Goal: Obtain resource: Obtain resource

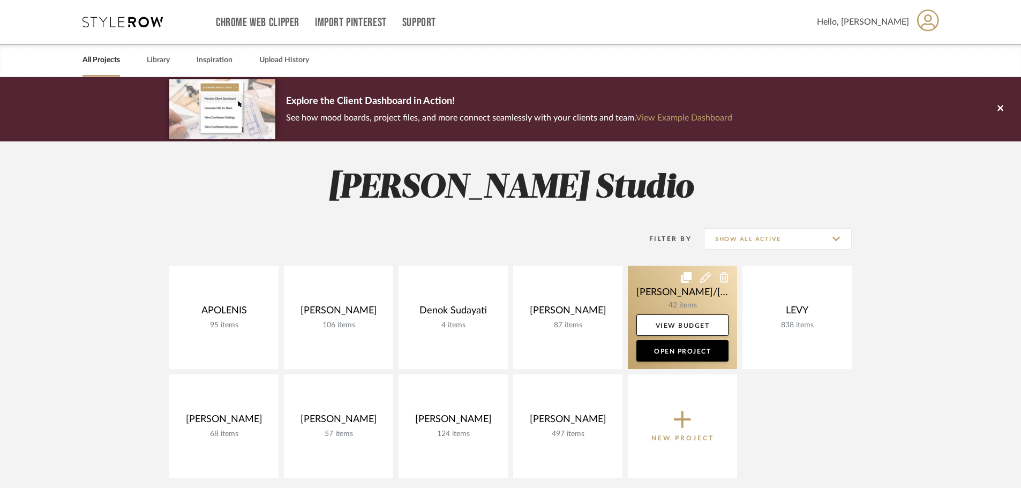
click at [677, 302] on link at bounding box center [682, 317] width 109 height 103
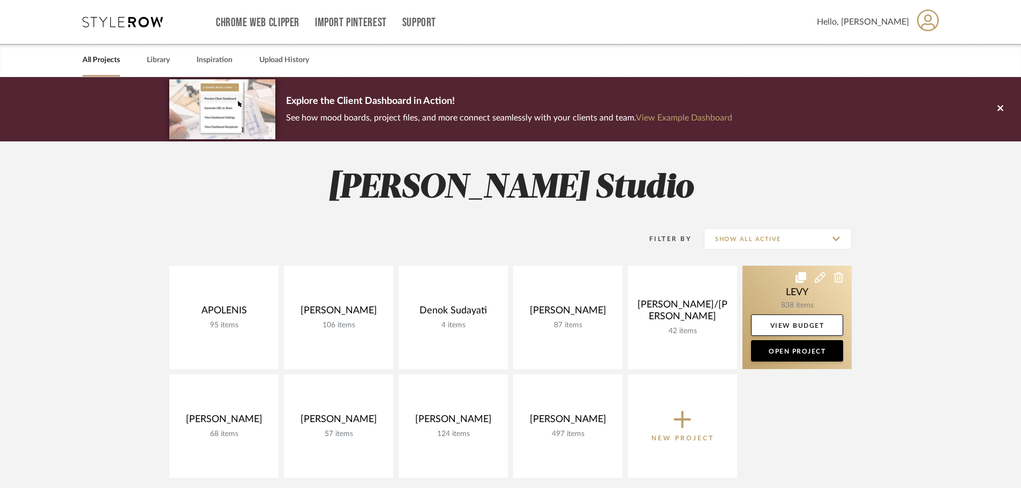
click at [781, 303] on link at bounding box center [797, 317] width 109 height 103
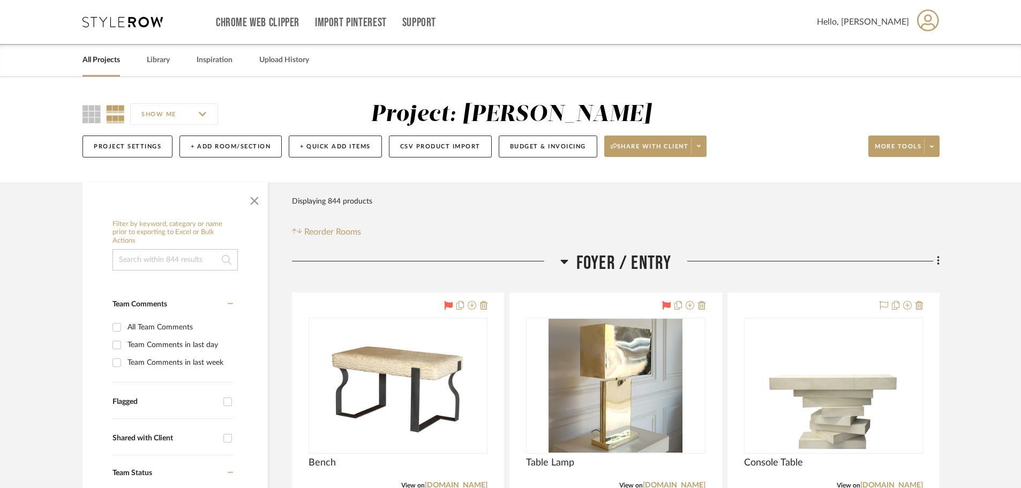
click at [566, 260] on icon at bounding box center [564, 262] width 8 height 4
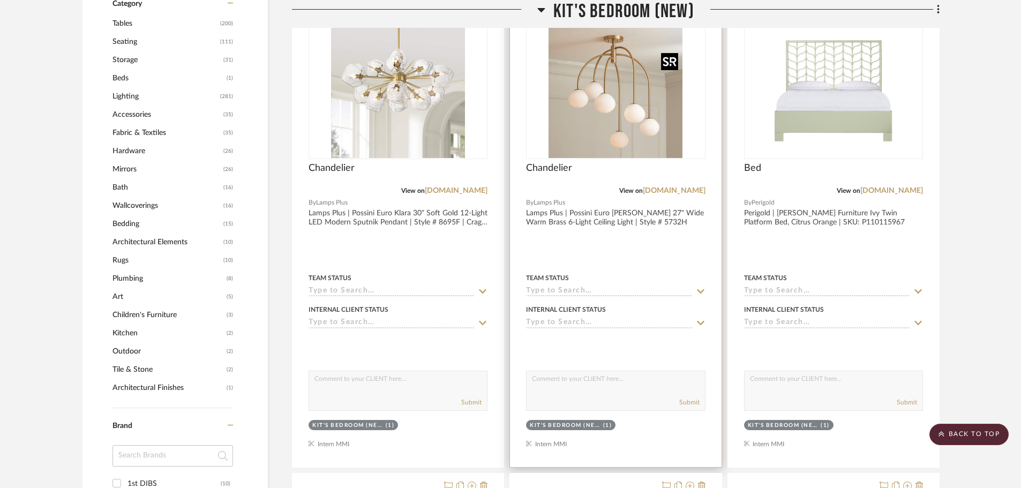
scroll to position [964, 0]
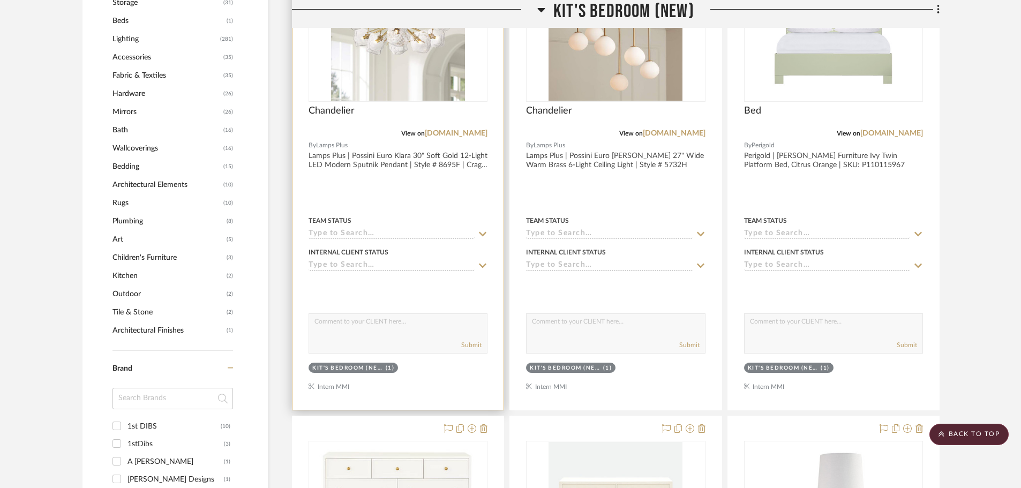
click at [447, 195] on div at bounding box center [398, 175] width 211 height 469
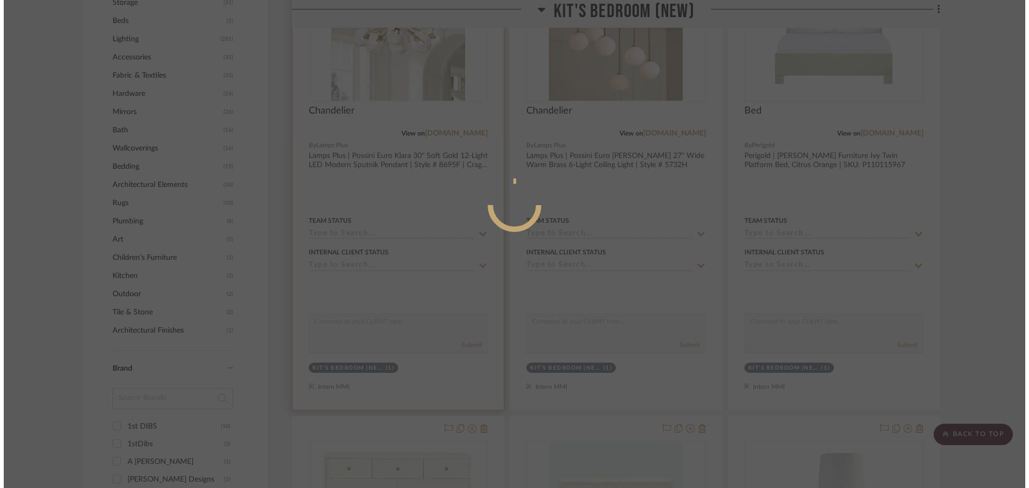
scroll to position [0, 0]
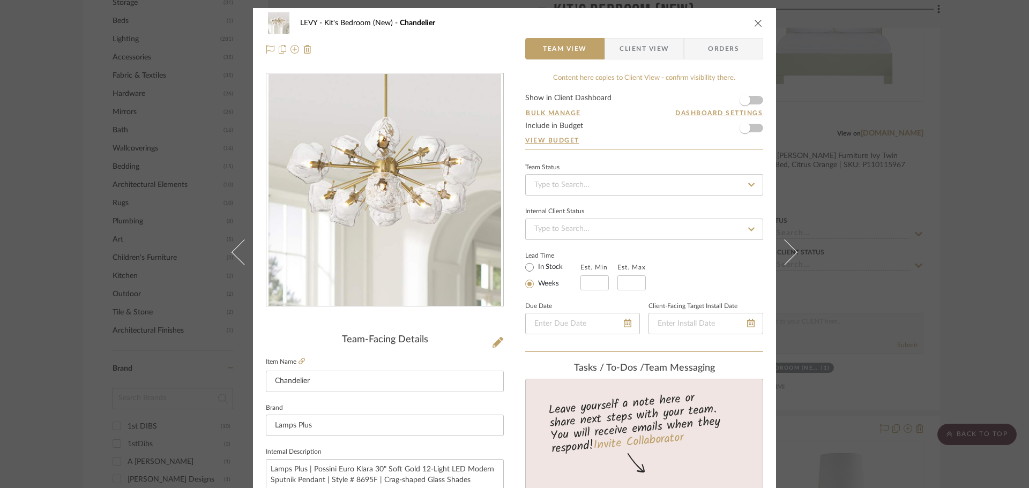
click at [656, 53] on span "Client View" at bounding box center [643, 48] width 49 height 21
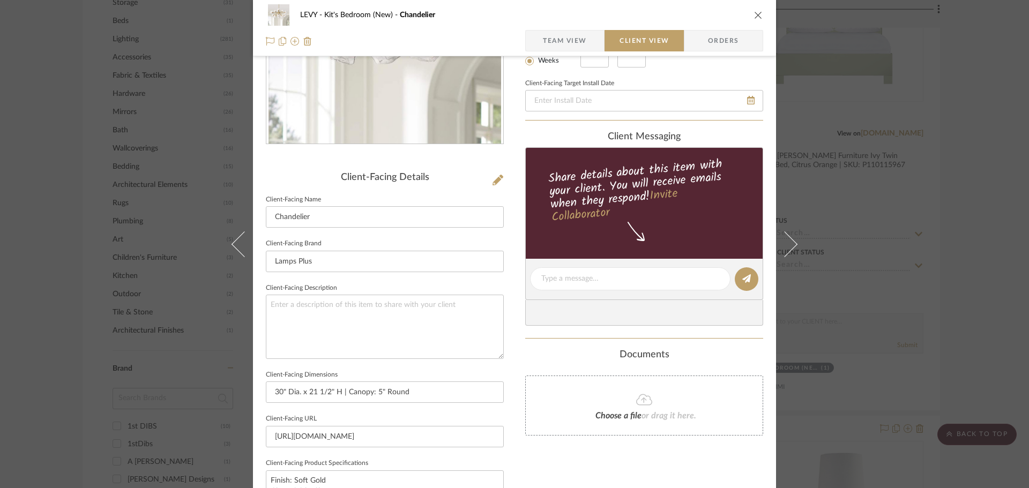
scroll to position [214, 0]
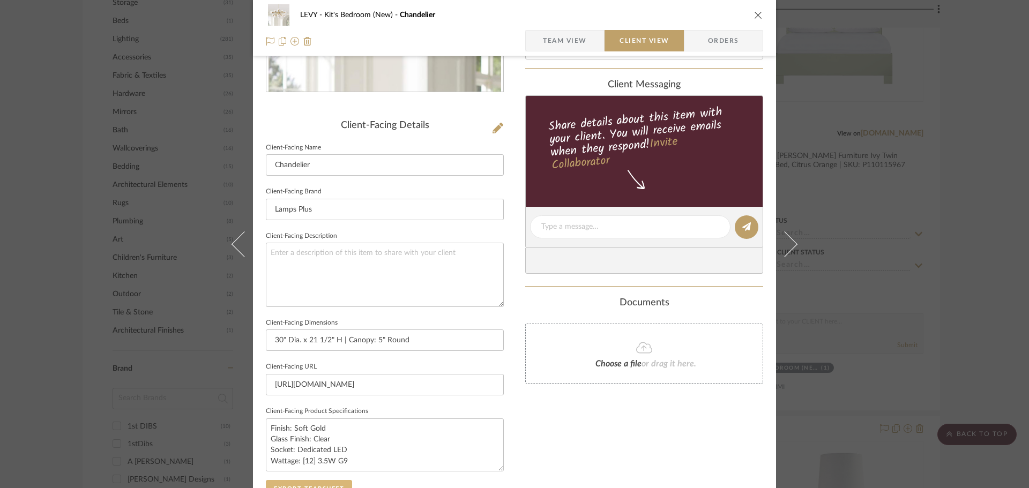
click at [311, 485] on button "Export Tearsheet" at bounding box center [309, 488] width 86 height 17
click at [974, 246] on div "LEVY Kit's Bedroom (New) Chandelier Team View Client View Orders Client-Facing …" at bounding box center [514, 244] width 1029 height 488
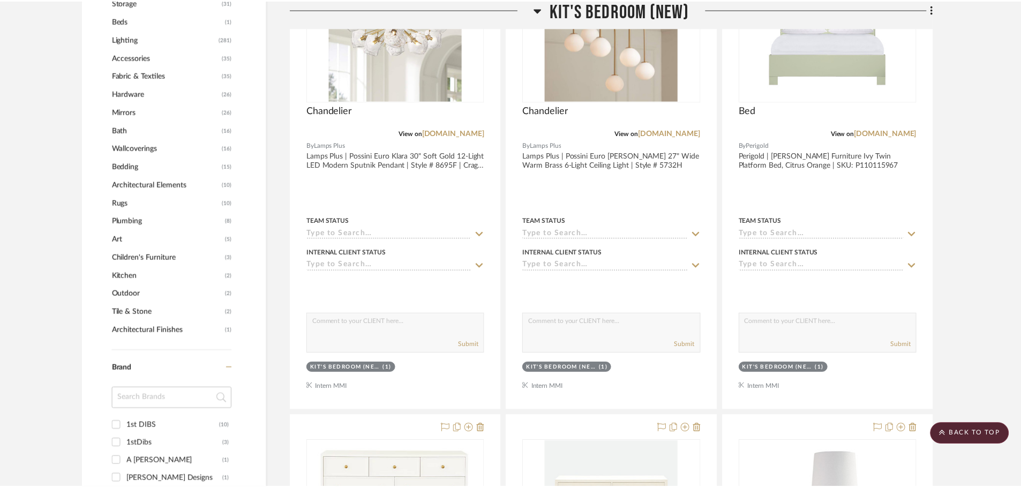
scroll to position [964, 0]
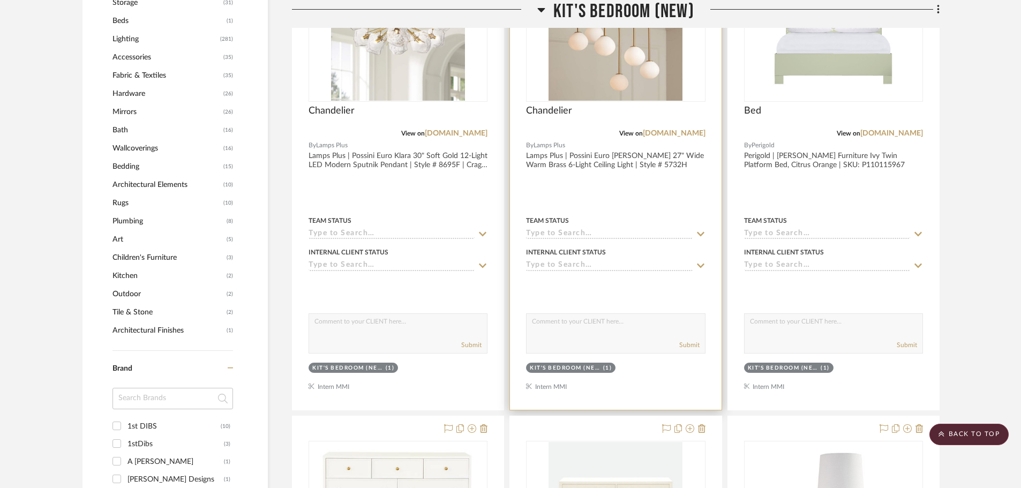
click at [654, 197] on div at bounding box center [615, 175] width 211 height 469
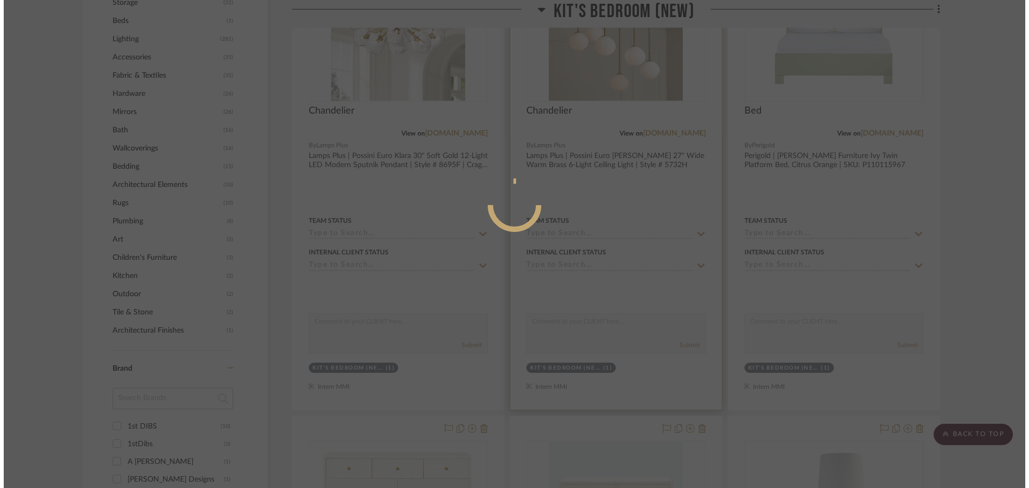
scroll to position [0, 0]
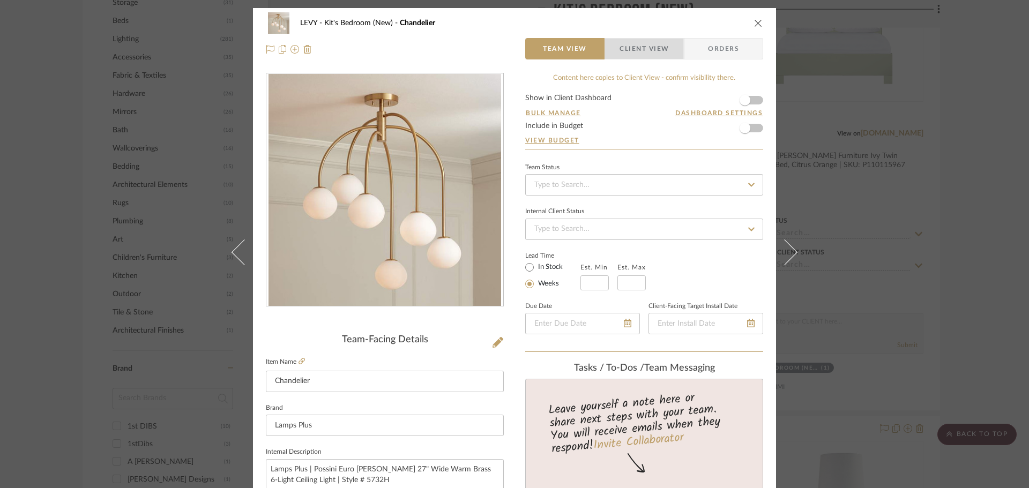
click at [655, 46] on span "Client View" at bounding box center [643, 48] width 49 height 21
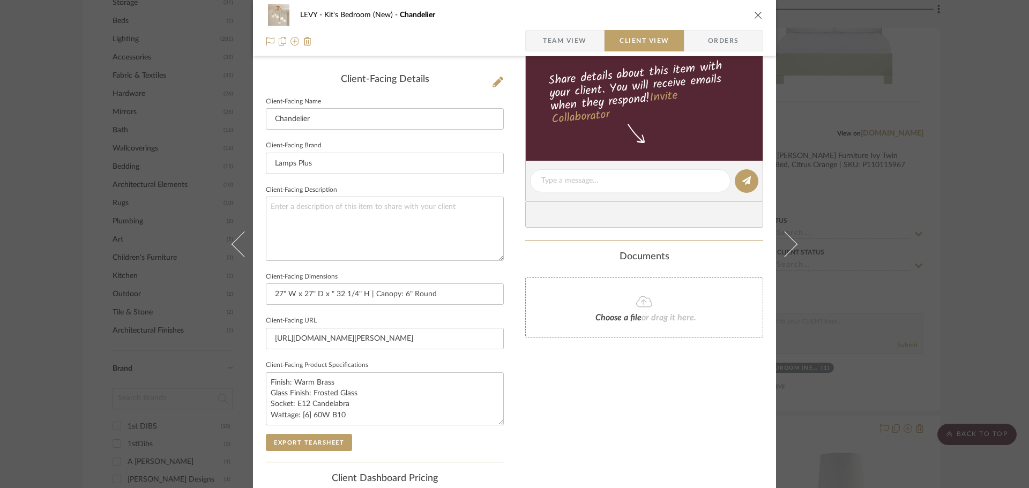
scroll to position [321, 0]
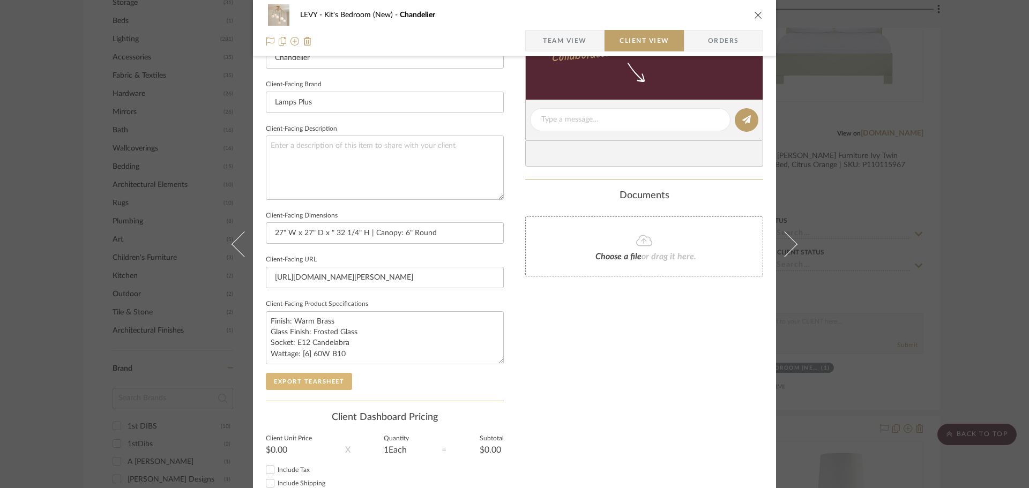
click at [288, 382] on button "Export Tearsheet" at bounding box center [309, 381] width 86 height 17
click at [992, 288] on div "LEVY Kit's Bedroom (New) Chandelier Team View Client View Orders Client-Facing …" at bounding box center [514, 244] width 1029 height 488
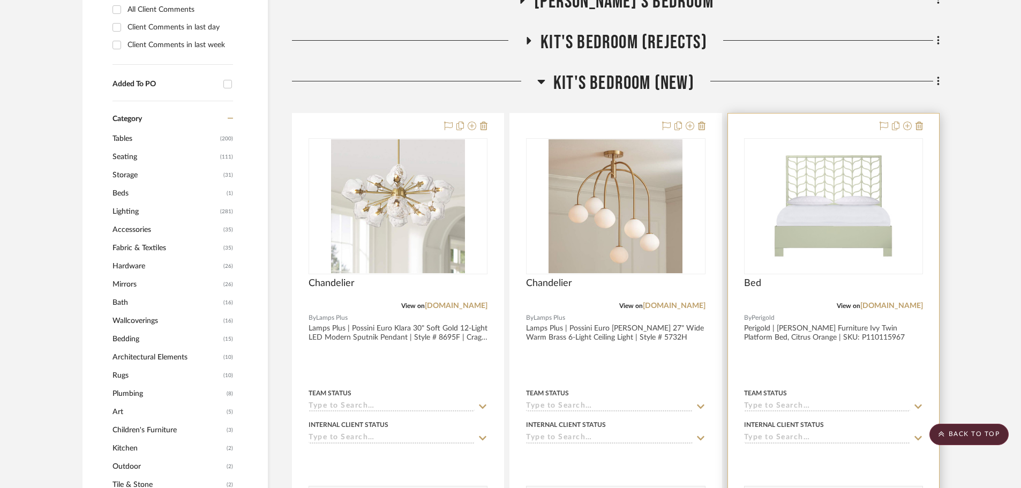
scroll to position [750, 0]
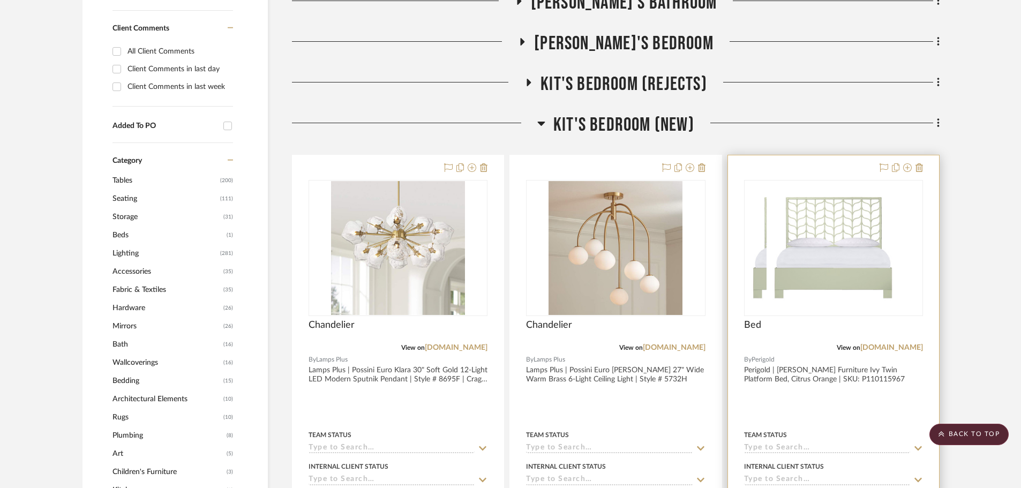
click at [859, 403] on div at bounding box center [833, 389] width 211 height 469
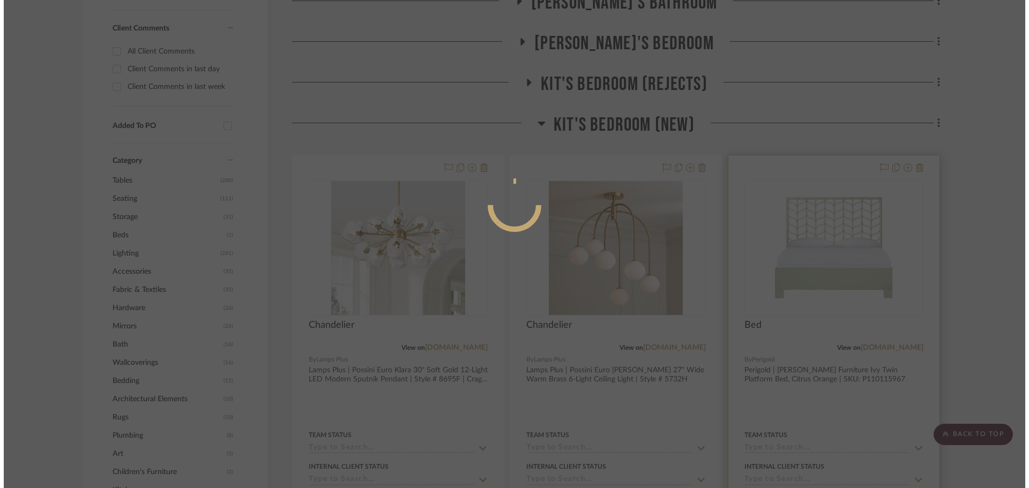
scroll to position [0, 0]
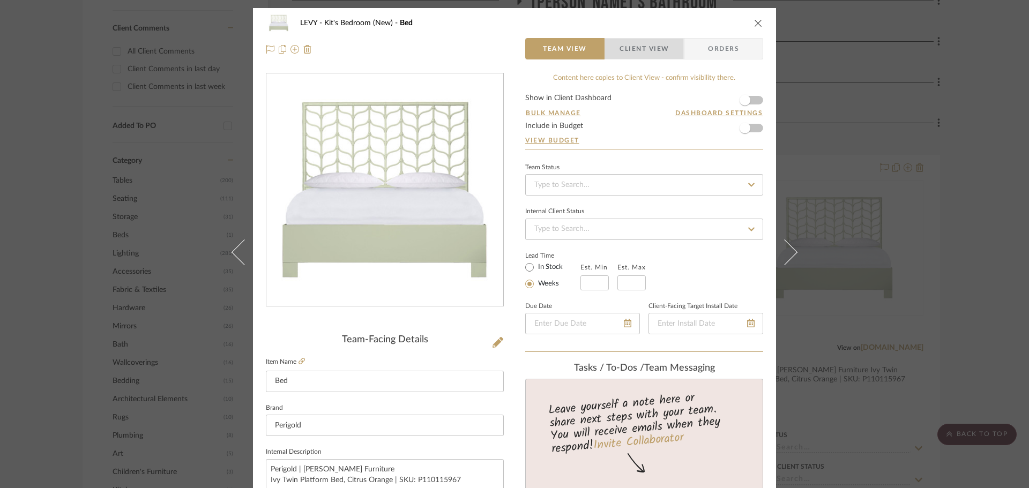
click at [666, 52] on span "Client View" at bounding box center [644, 48] width 78 height 21
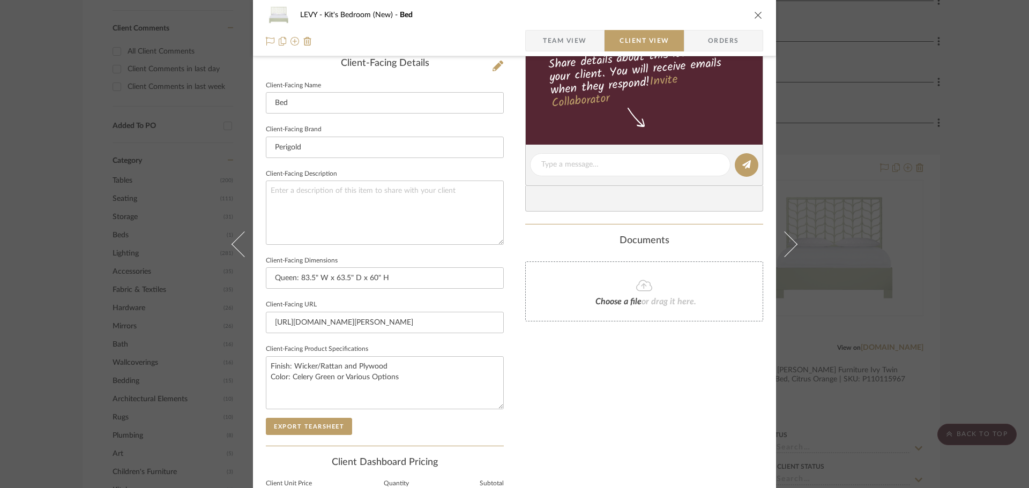
scroll to position [375, 0]
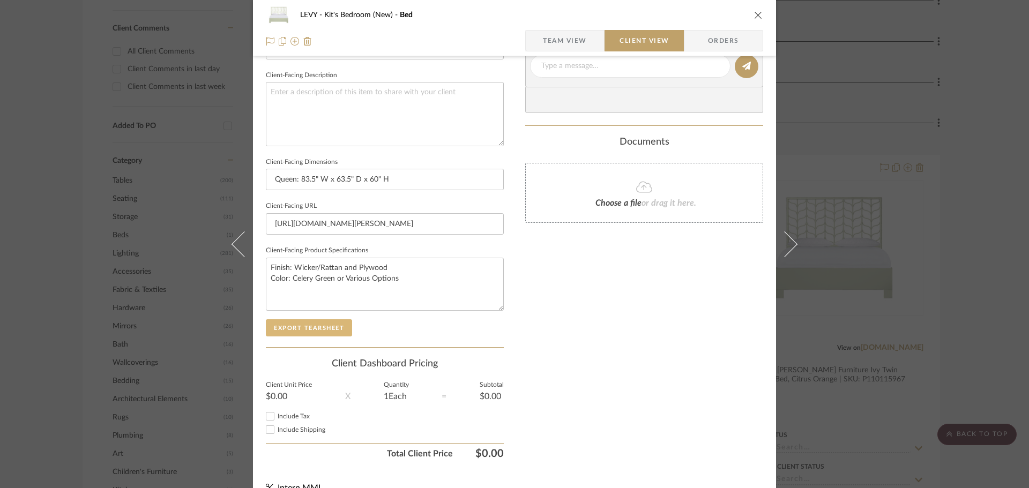
click at [321, 327] on button "Export Tearsheet" at bounding box center [309, 327] width 86 height 17
click at [997, 278] on div "LEVY Kit's Bedroom (New) Bed Team View Client View Orders Client-Facing Details…" at bounding box center [514, 244] width 1029 height 488
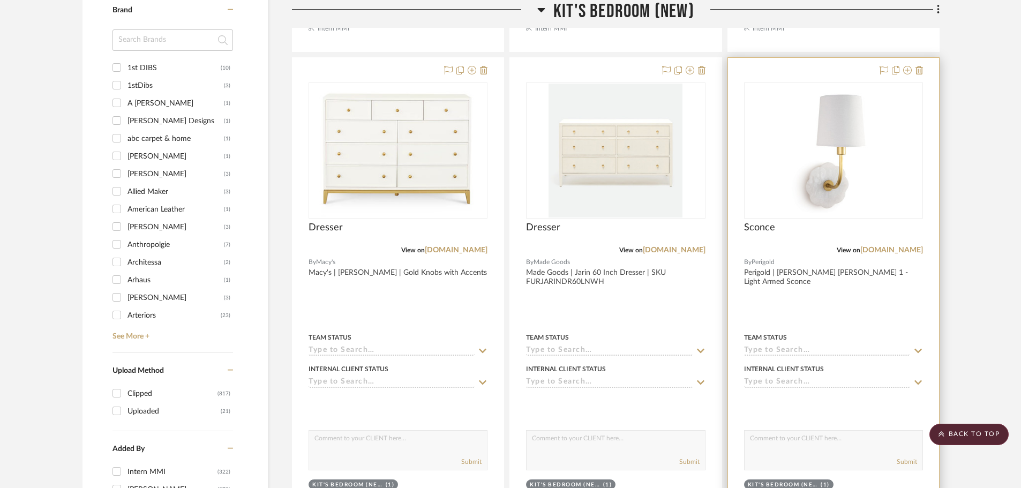
scroll to position [1340, 0]
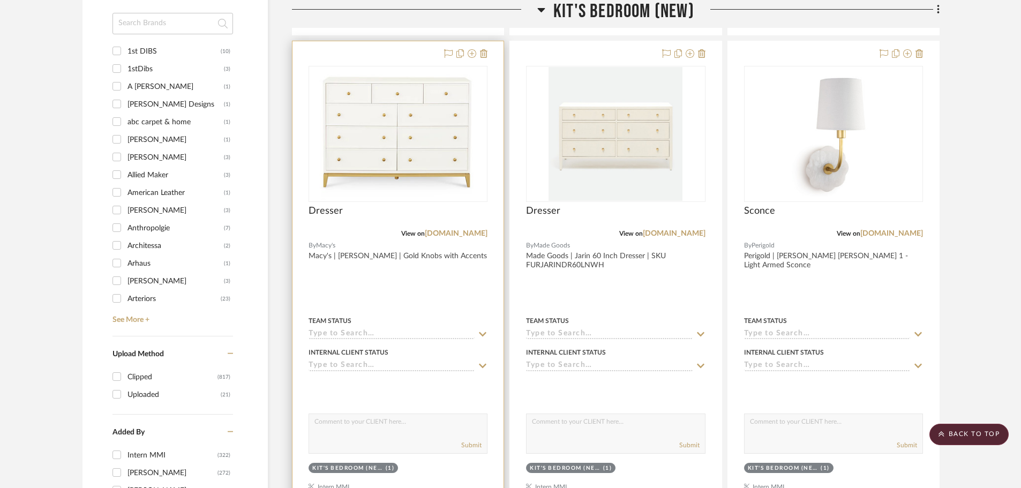
click at [467, 291] on div at bounding box center [398, 275] width 211 height 469
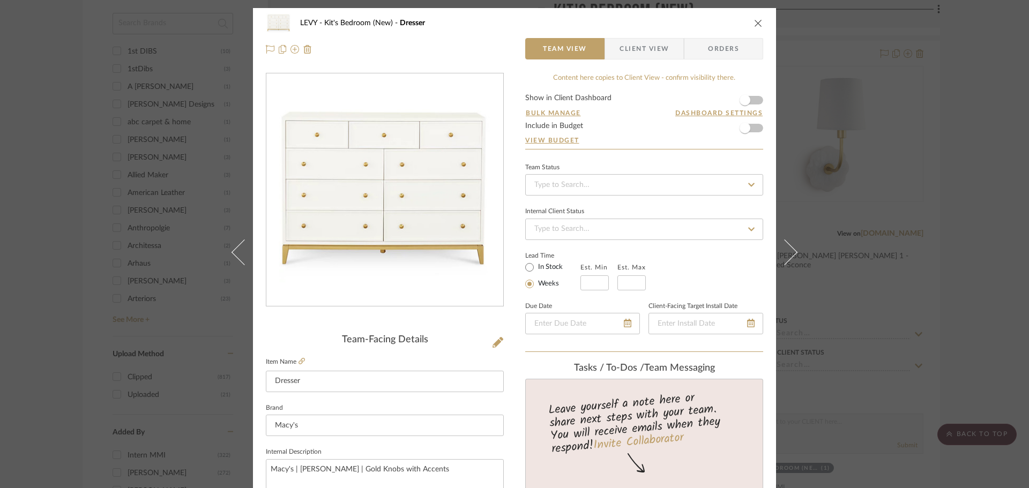
click at [626, 51] on span "Client View" at bounding box center [643, 48] width 49 height 21
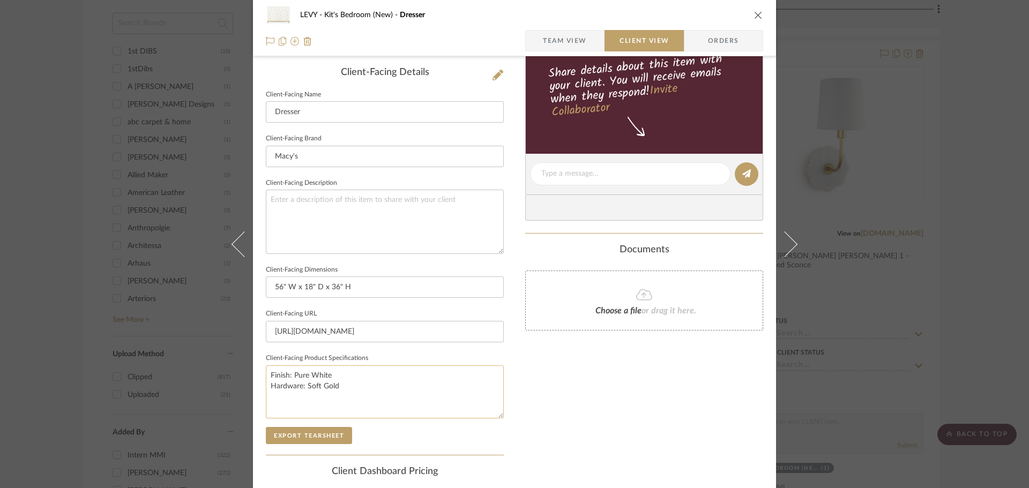
scroll to position [268, 0]
click at [296, 432] on button "Export Tearsheet" at bounding box center [309, 435] width 86 height 17
click at [988, 290] on div "LEVY Kit's Bedroom (New) Dresser Team View Client View Orders Client-Facing Det…" at bounding box center [514, 244] width 1029 height 488
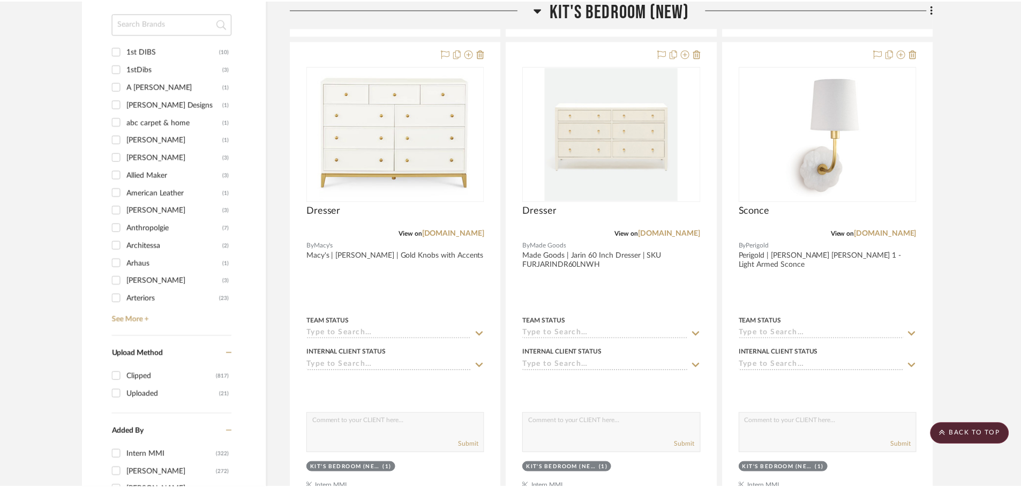
scroll to position [1340, 0]
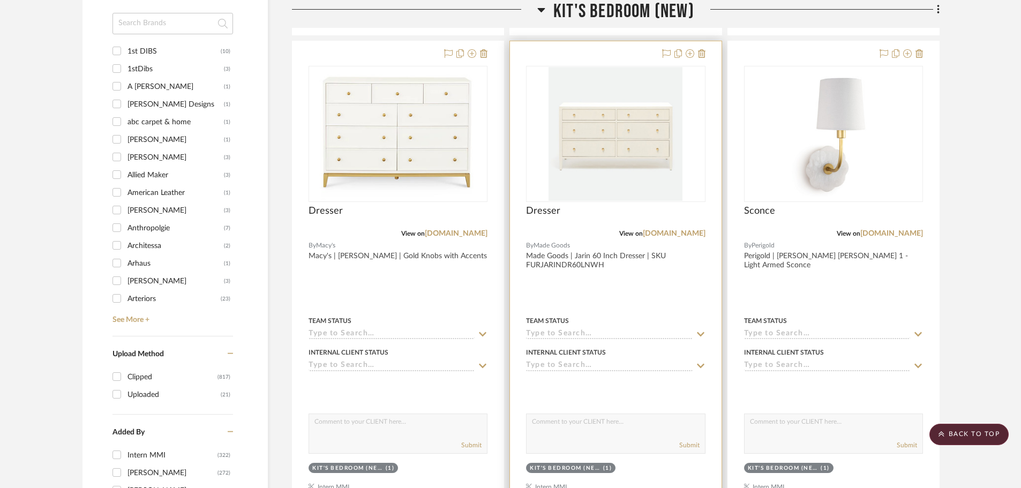
click at [670, 303] on div at bounding box center [615, 275] width 211 height 469
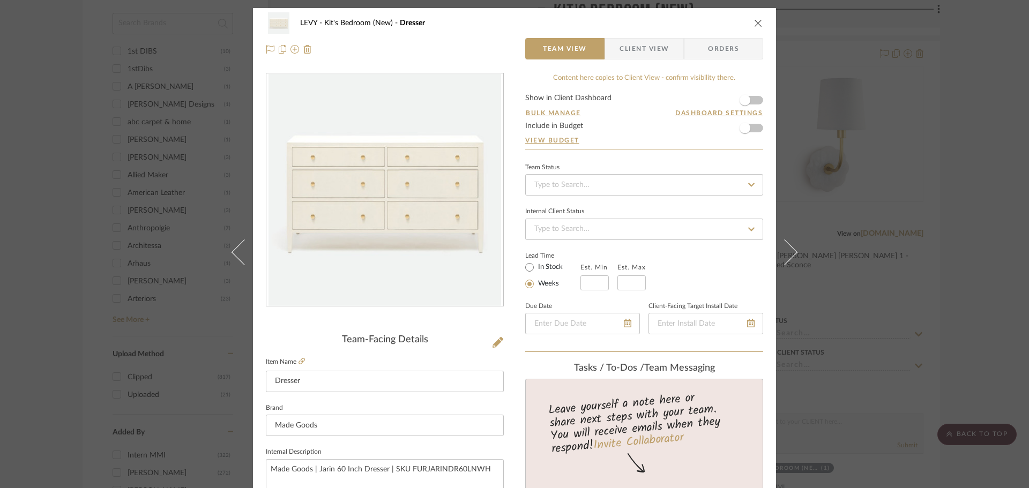
click at [635, 42] on div "LEVY Kit's Bedroom (New) Dresser Team View Client View Orders" at bounding box center [514, 36] width 523 height 56
click at [635, 43] on span "Client View" at bounding box center [643, 48] width 49 height 21
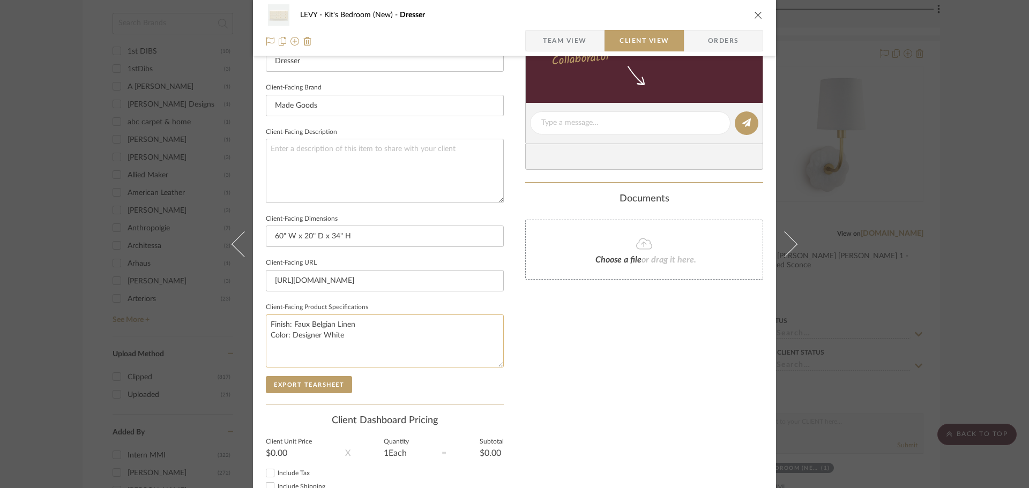
scroll to position [321, 0]
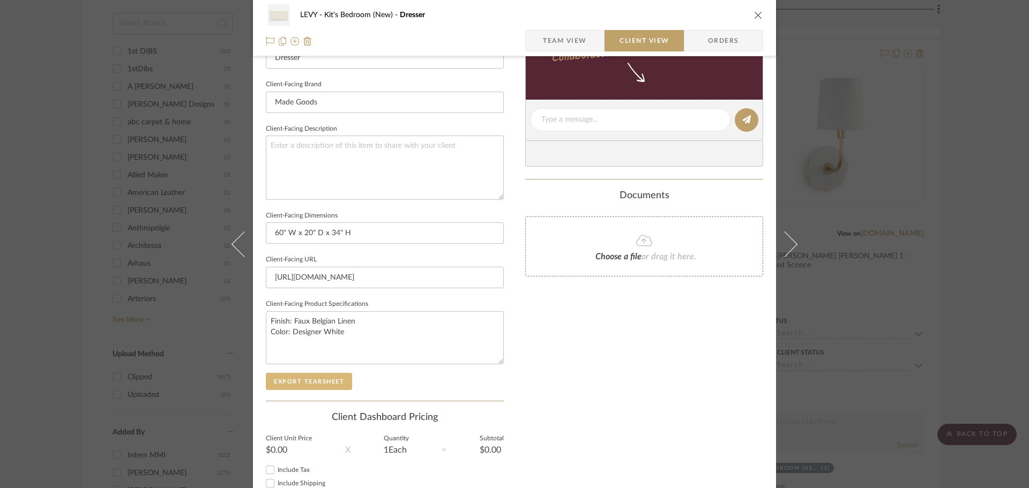
click at [329, 381] on button "Export Tearsheet" at bounding box center [309, 381] width 86 height 17
click at [970, 293] on div "LEVY Kit's Bedroom (New) Dresser Team View Client View Orders Client-Facing Det…" at bounding box center [514, 244] width 1029 height 488
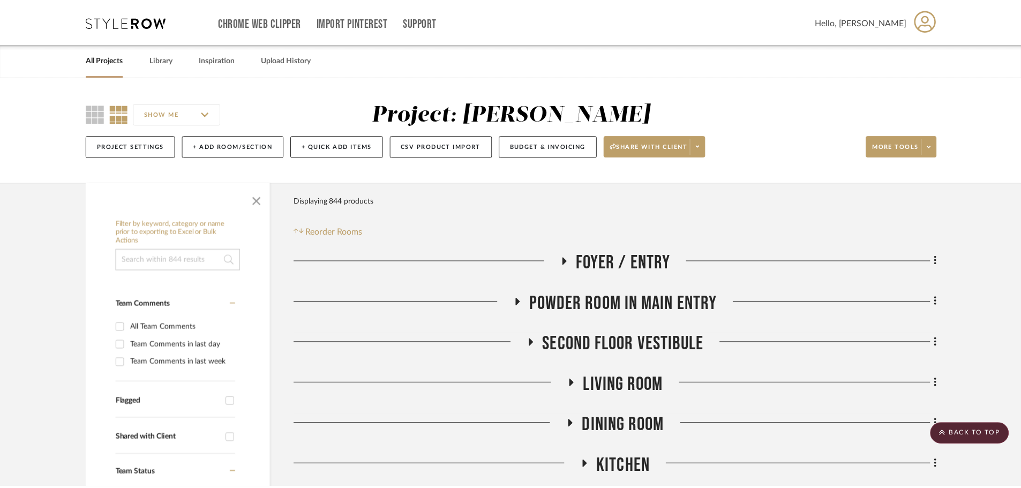
scroll to position [1340, 0]
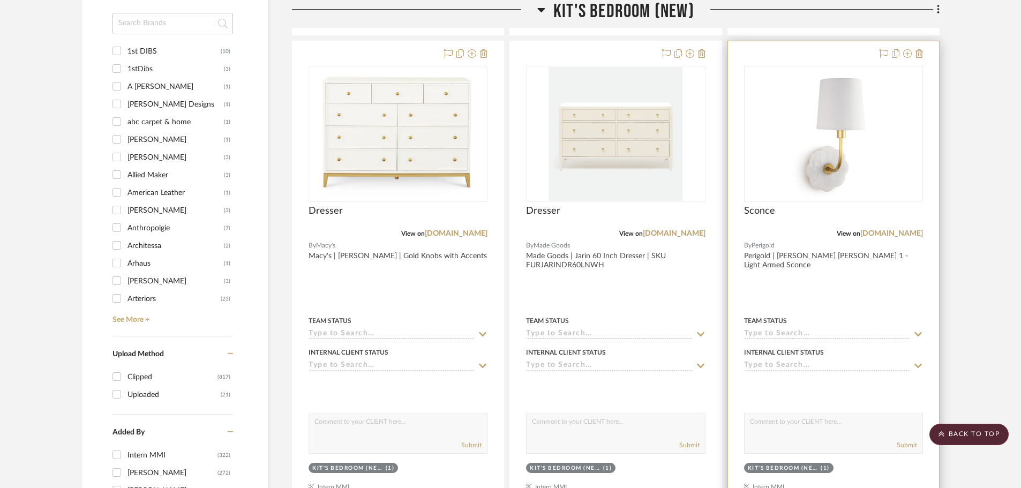
click at [866, 317] on div "Team Status" at bounding box center [833, 321] width 179 height 10
click at [856, 299] on div at bounding box center [833, 275] width 211 height 469
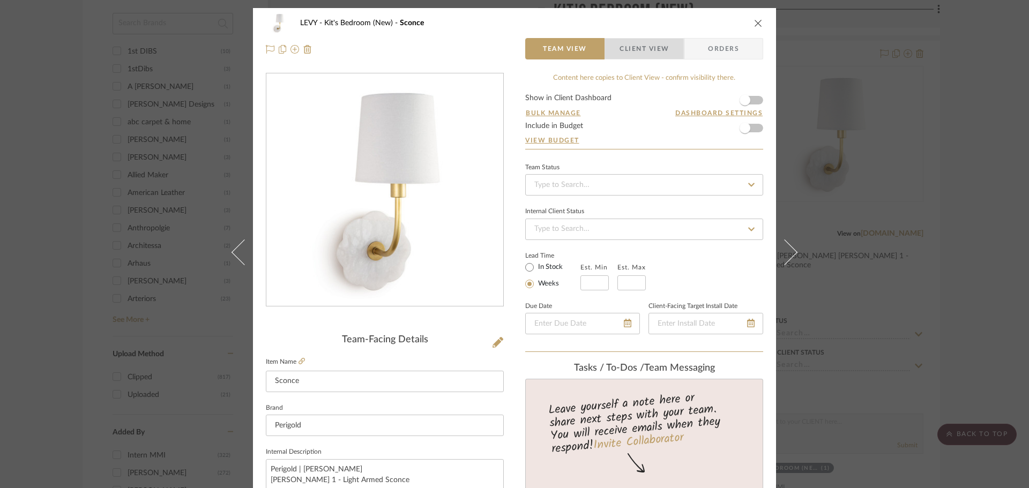
click at [655, 43] on span "Client View" at bounding box center [643, 48] width 49 height 21
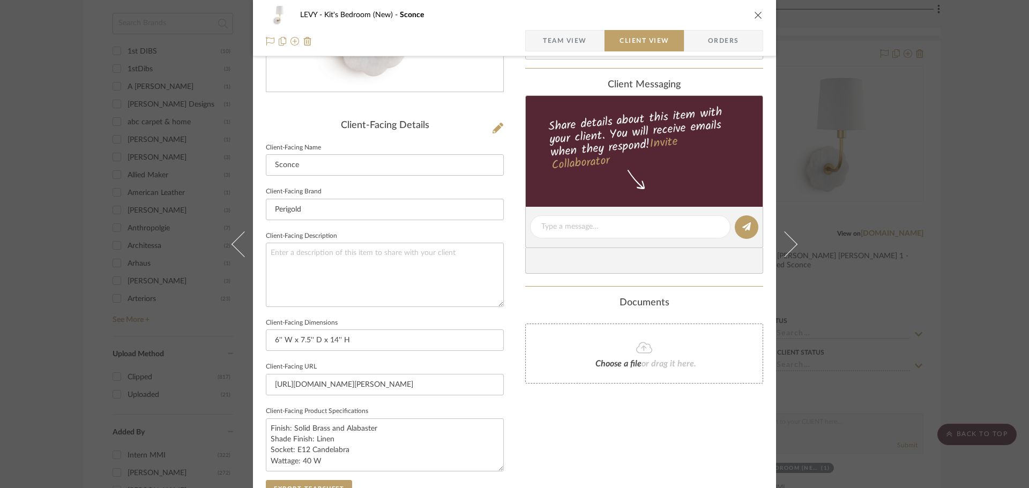
scroll to position [321, 0]
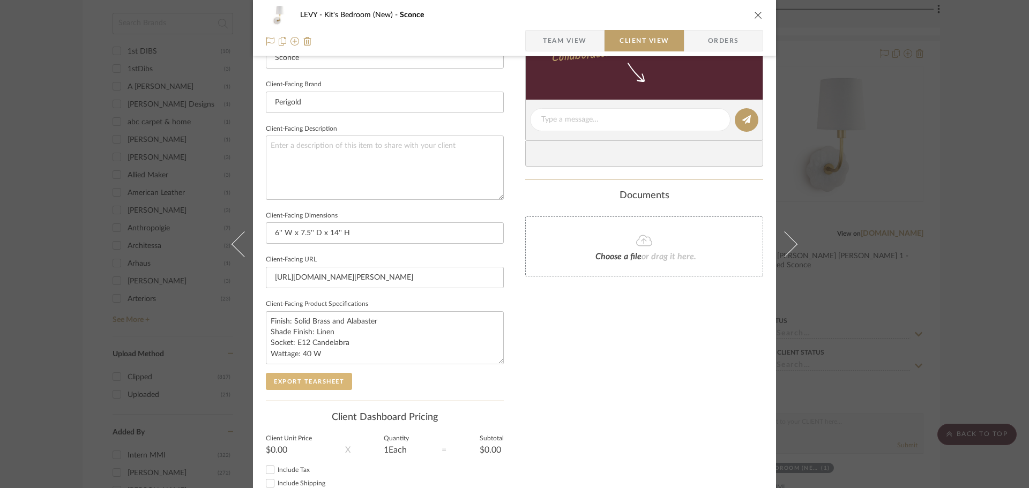
click at [309, 387] on button "Export Tearsheet" at bounding box center [309, 381] width 86 height 17
click at [953, 261] on div "LEVY Kit's Bedroom (New) Sconce Team View Client View Orders Client-Facing Deta…" at bounding box center [514, 244] width 1029 height 488
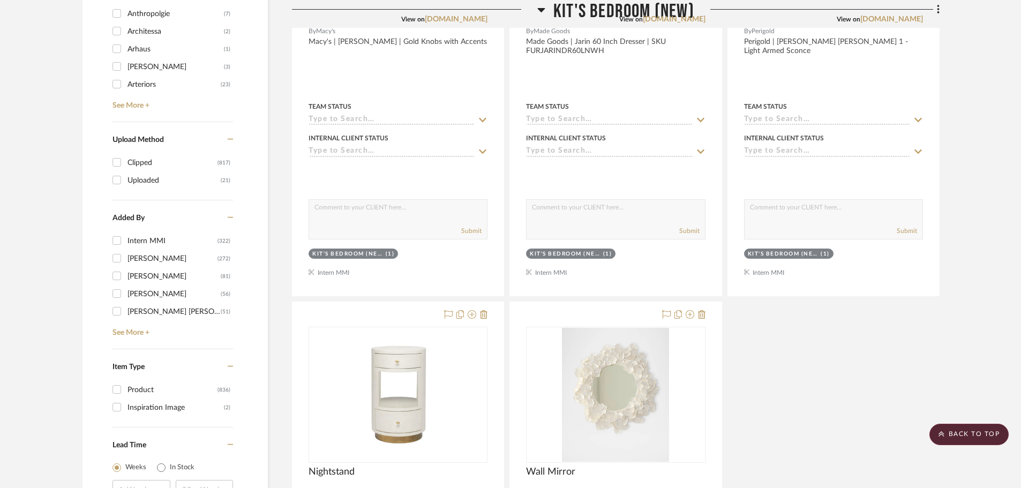
scroll to position [1715, 0]
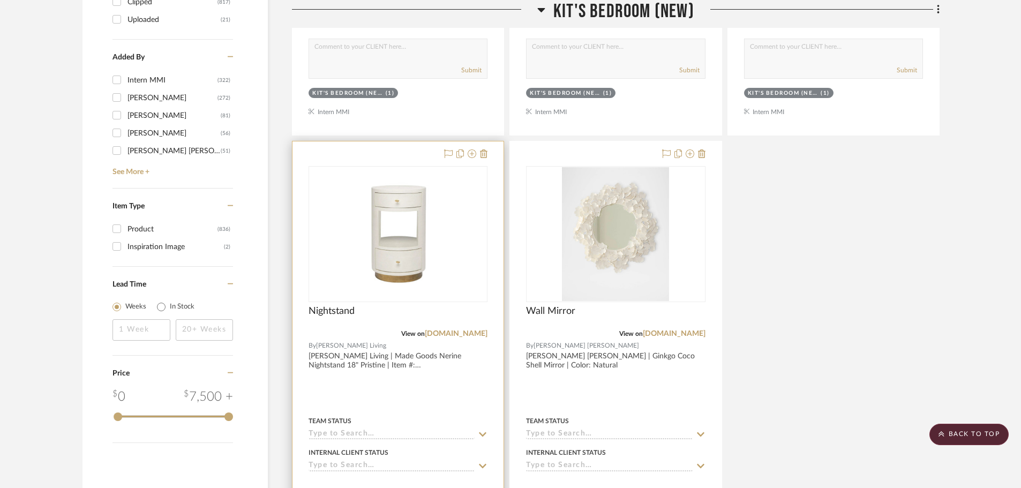
click at [439, 390] on div at bounding box center [398, 375] width 211 height 469
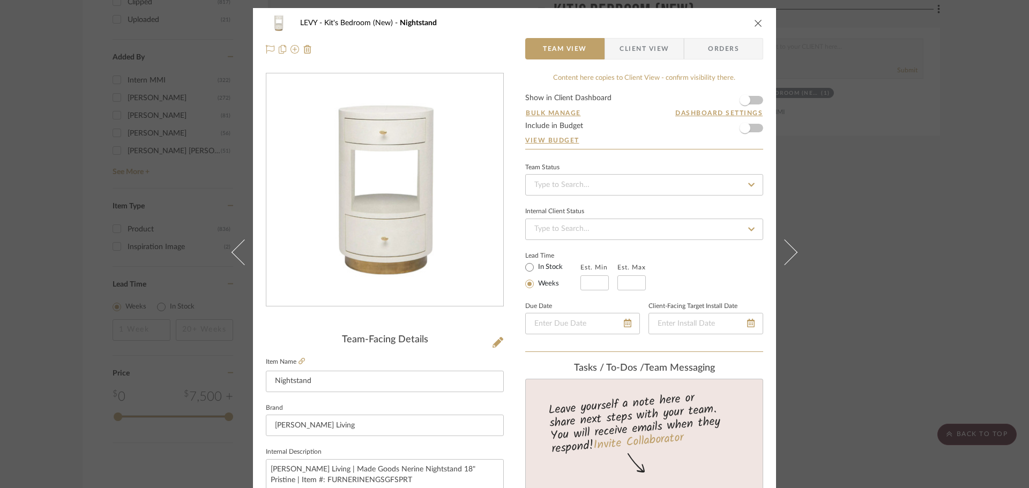
click at [624, 44] on span "Client View" at bounding box center [643, 48] width 49 height 21
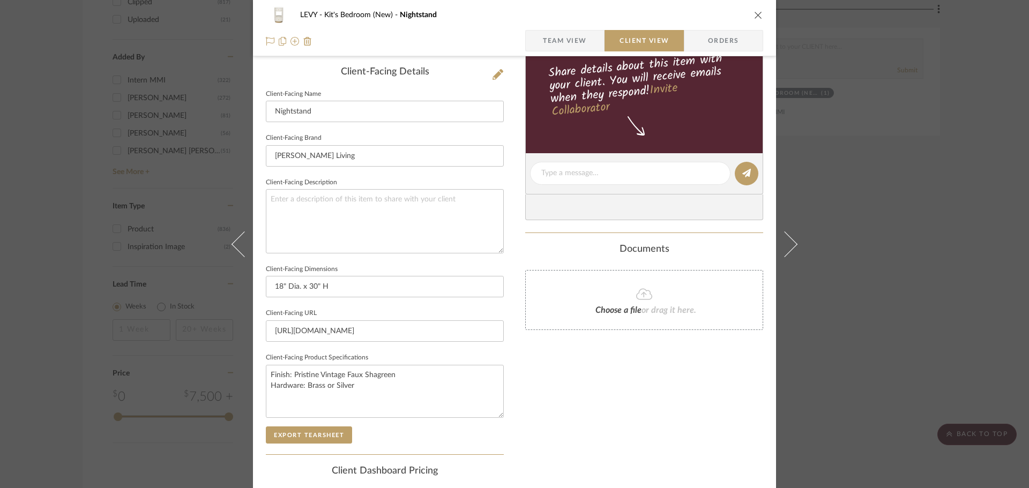
scroll to position [394, 0]
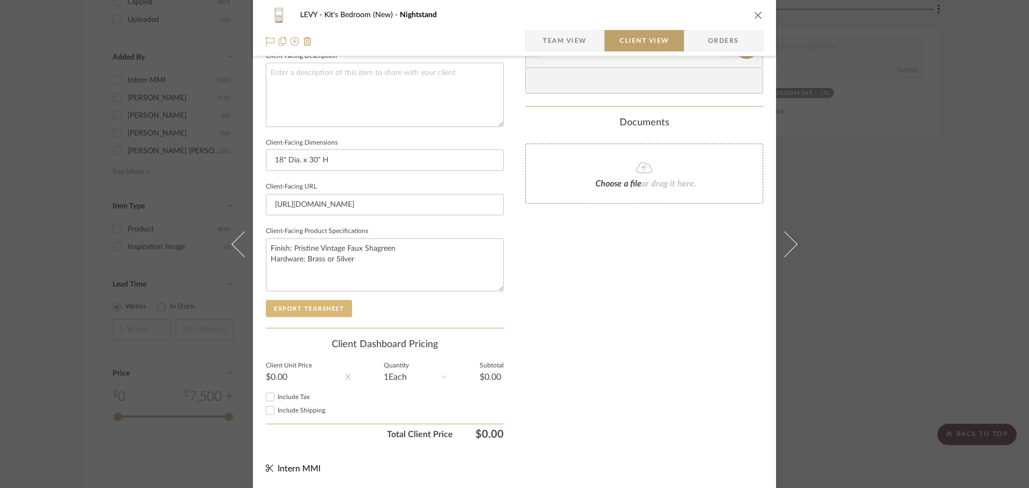
click at [301, 309] on button "Export Tearsheet" at bounding box center [309, 308] width 86 height 17
click at [981, 250] on div "LEVY Kit's Bedroom (New) Nightstand Team View Client View Orders Client-Facing …" at bounding box center [514, 244] width 1029 height 488
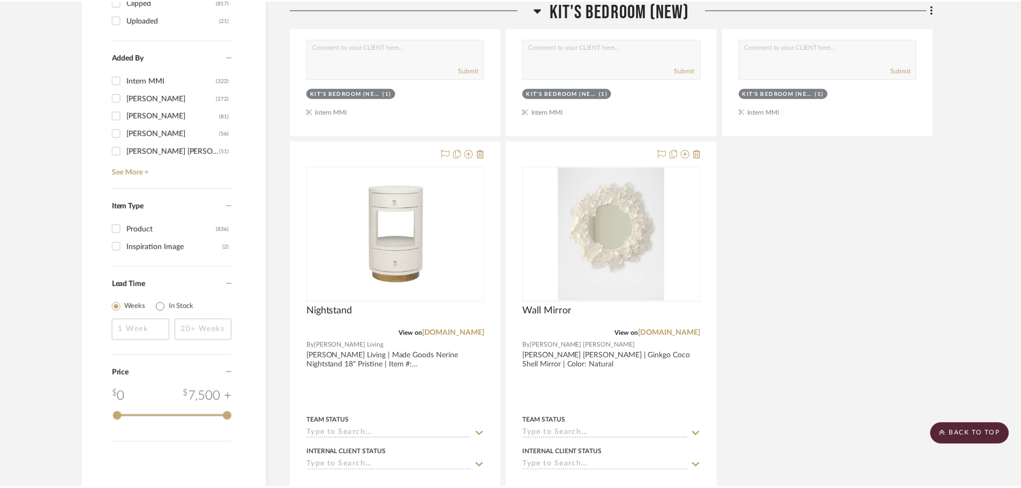
scroll to position [1715, 0]
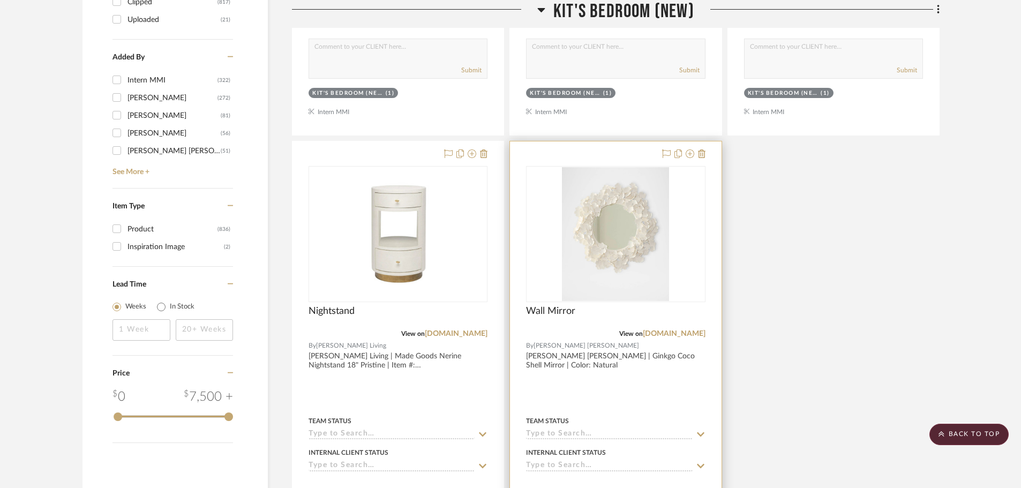
click at [679, 399] on div at bounding box center [615, 375] width 211 height 469
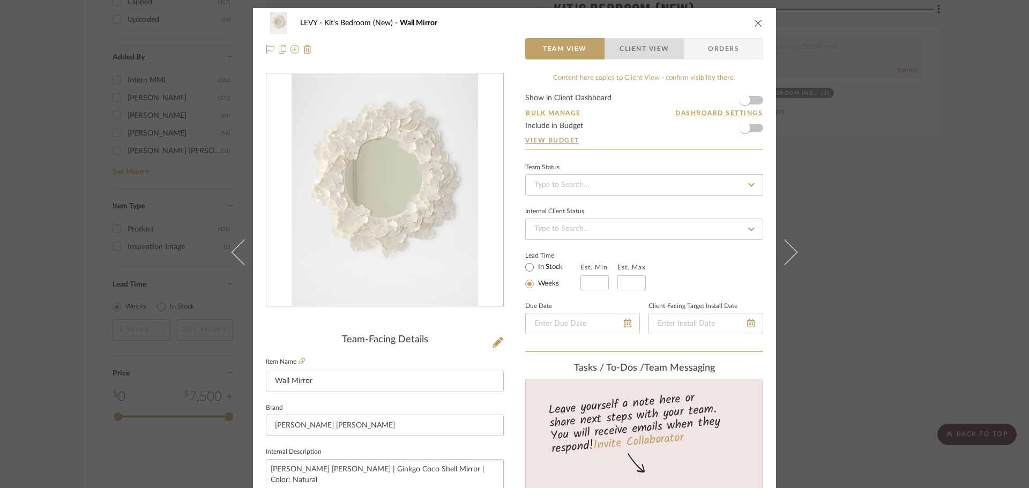
click at [639, 41] on span "Client View" at bounding box center [643, 48] width 49 height 21
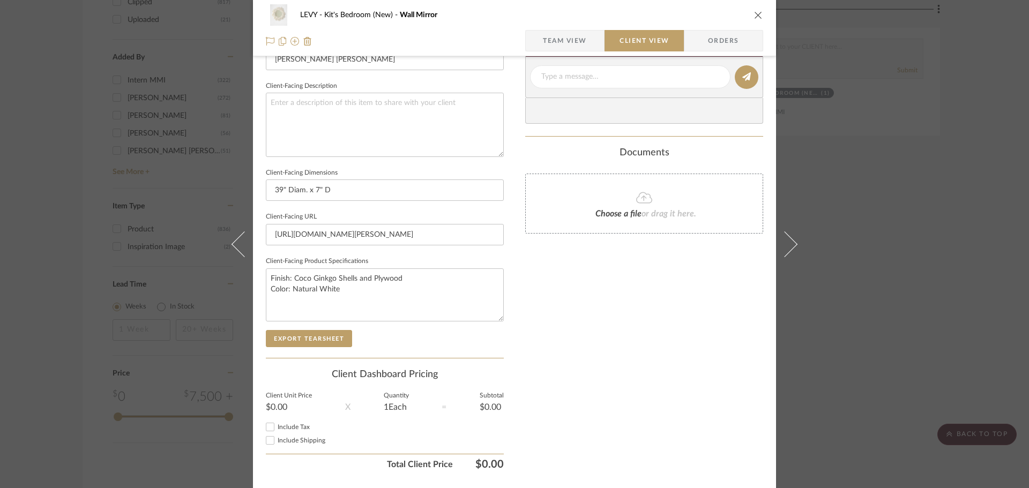
scroll to position [375, 0]
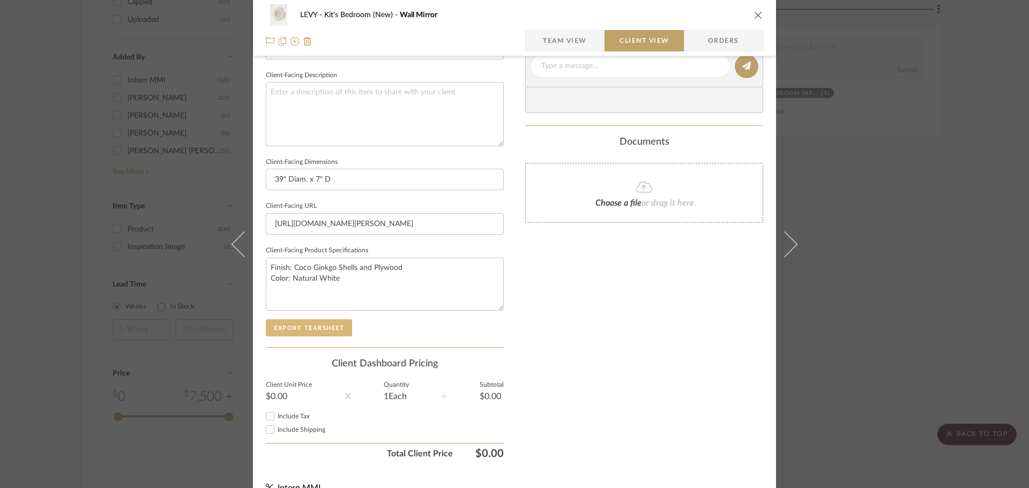
click at [308, 327] on button "Export Tearsheet" at bounding box center [309, 327] width 86 height 17
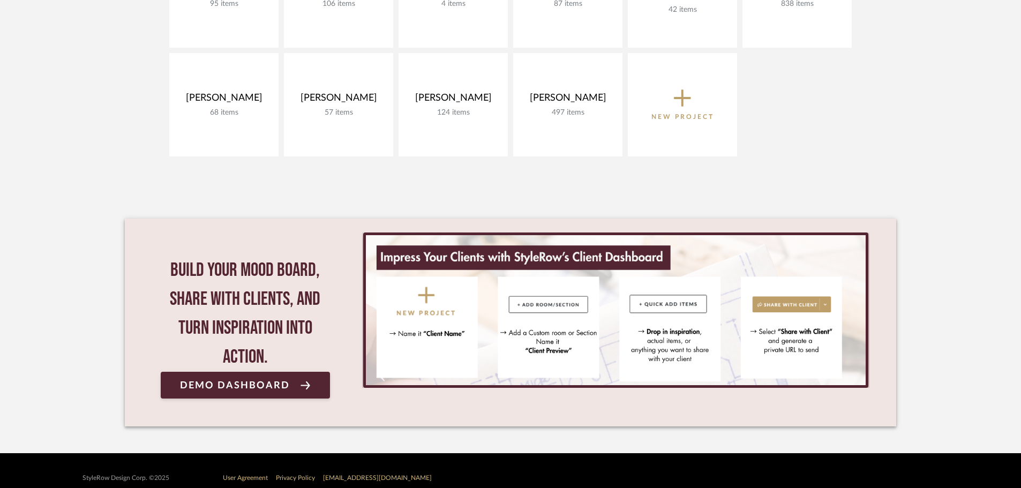
scroll to position [107, 0]
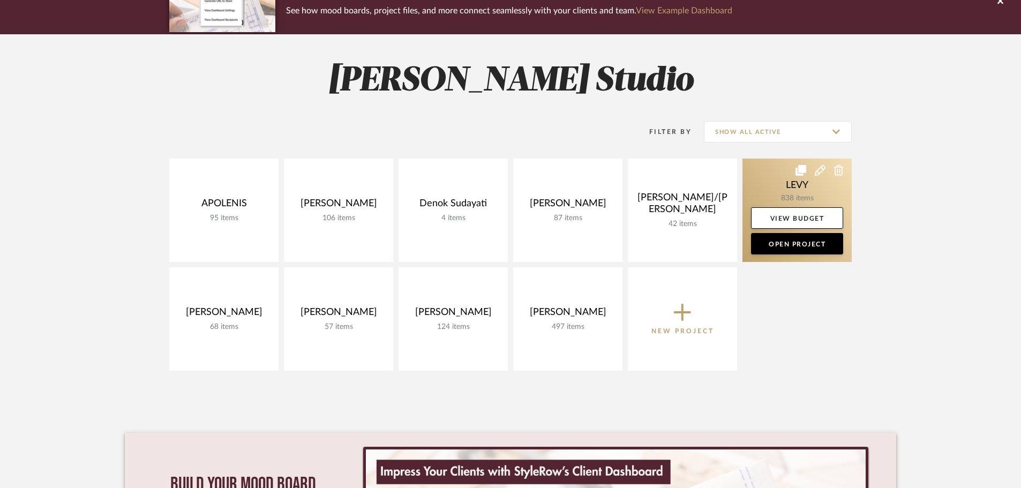
click at [792, 192] on link at bounding box center [797, 210] width 109 height 103
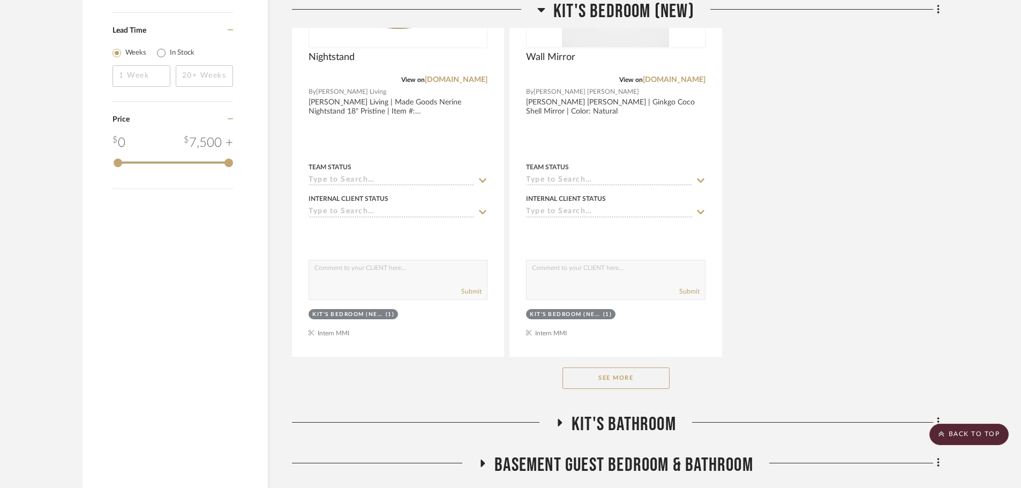
scroll to position [2040, 0]
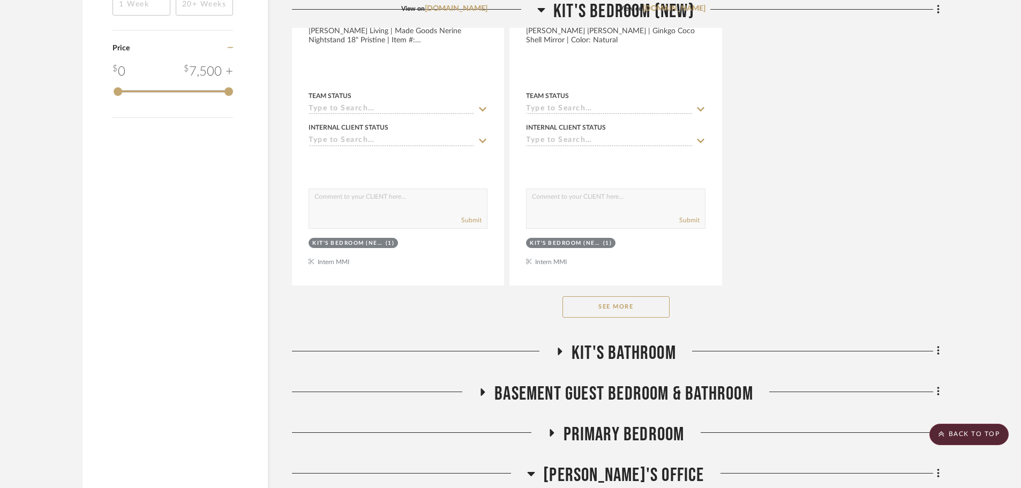
click at [616, 312] on button "See More" at bounding box center [616, 306] width 107 height 21
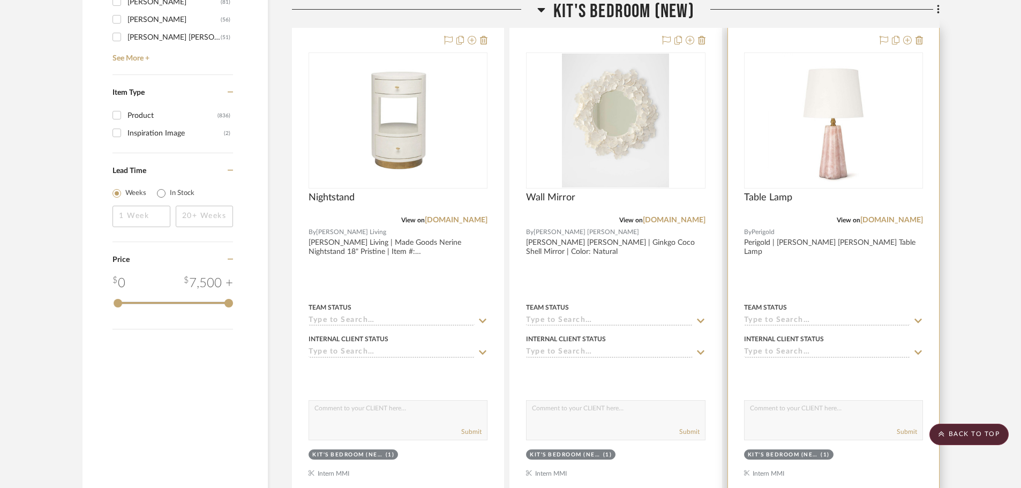
scroll to position [1826, 0]
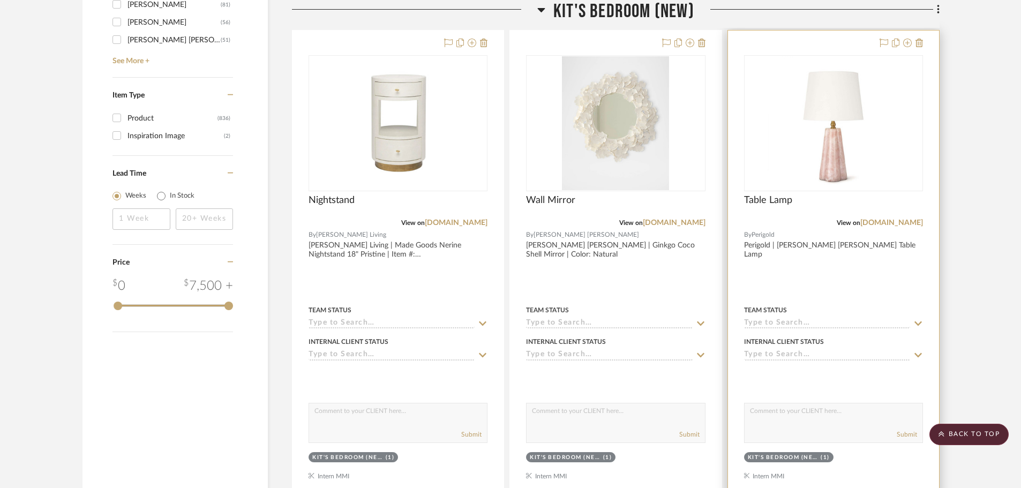
click at [835, 296] on div at bounding box center [833, 265] width 211 height 469
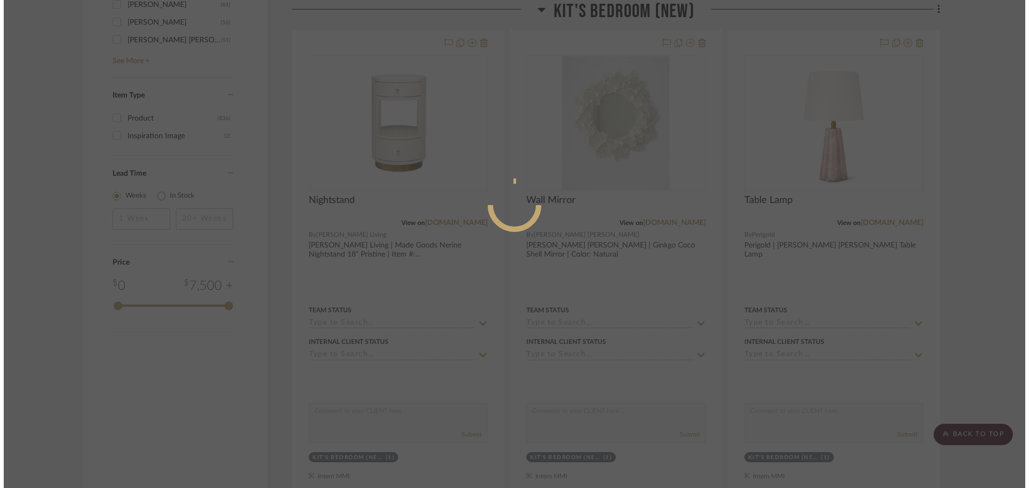
scroll to position [0, 0]
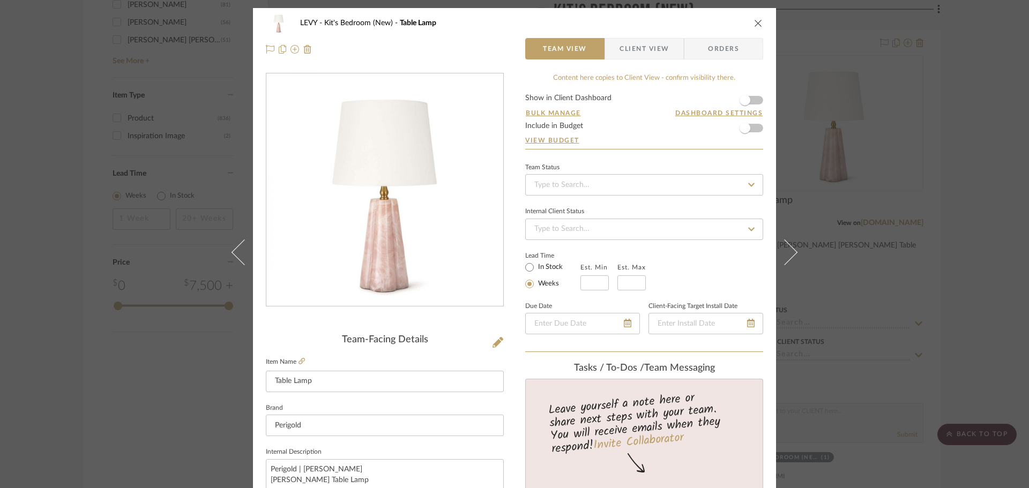
drag, startPoint x: 650, startPoint y: 50, endPoint x: 641, endPoint y: 85, distance: 36.5
click at [650, 49] on span "Client View" at bounding box center [643, 48] width 49 height 21
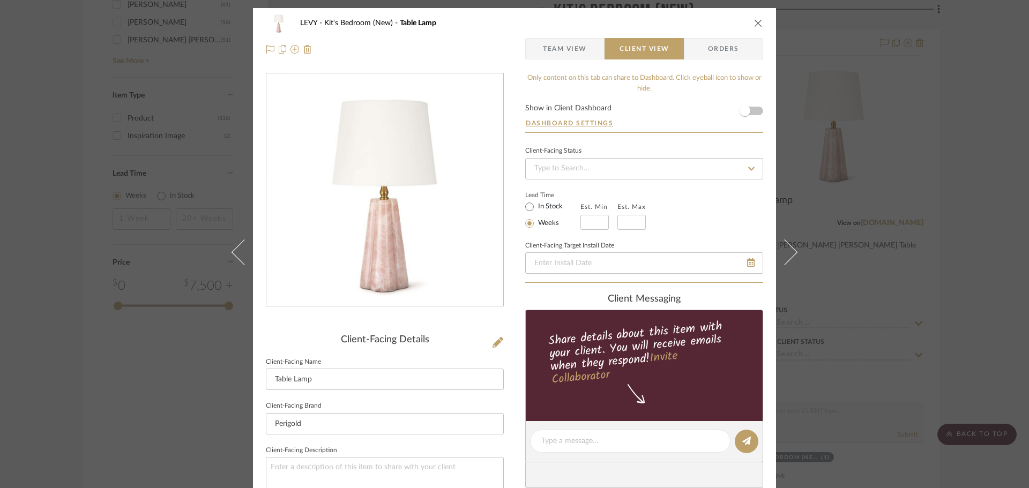
click at [566, 53] on span "Team View" at bounding box center [565, 48] width 44 height 21
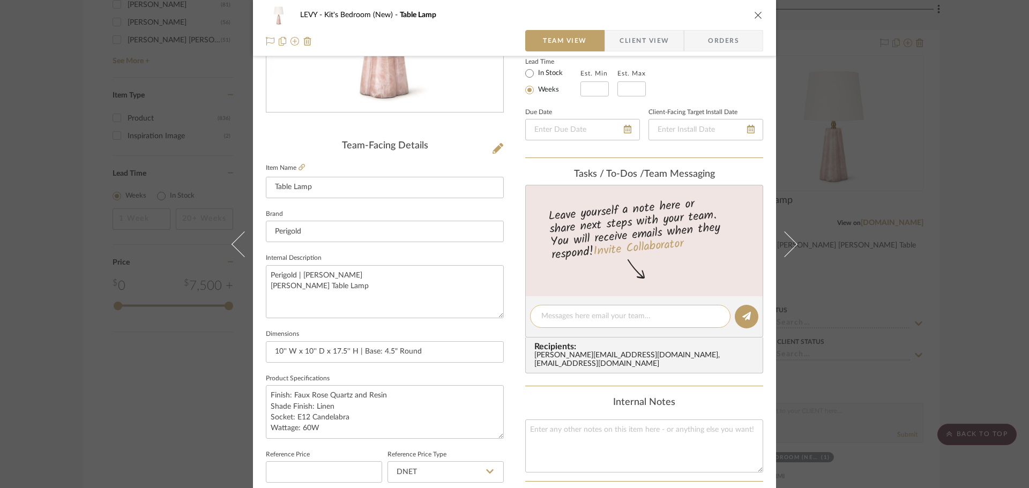
scroll to position [321, 0]
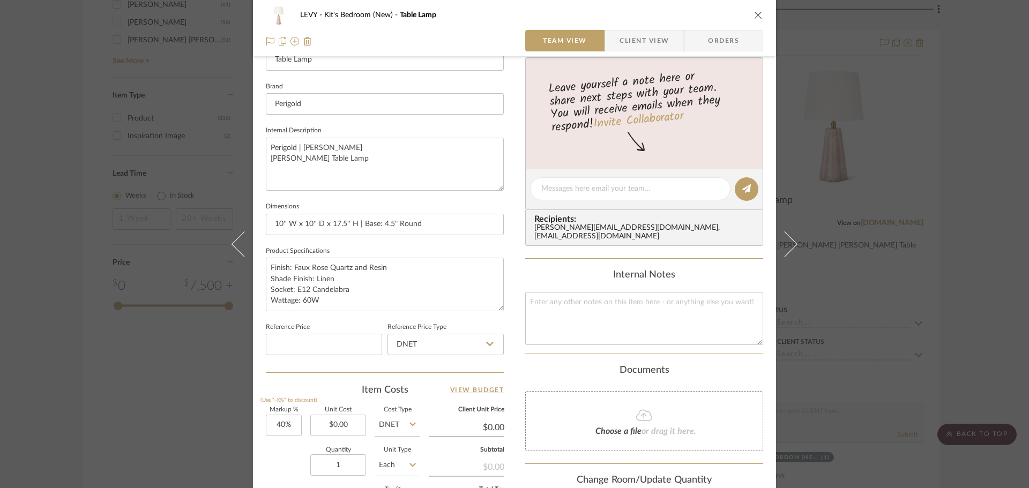
click at [945, 291] on div "LEVY Kit's Bedroom (New) Table Lamp Team View Client View Orders Team-Facing De…" at bounding box center [514, 244] width 1029 height 488
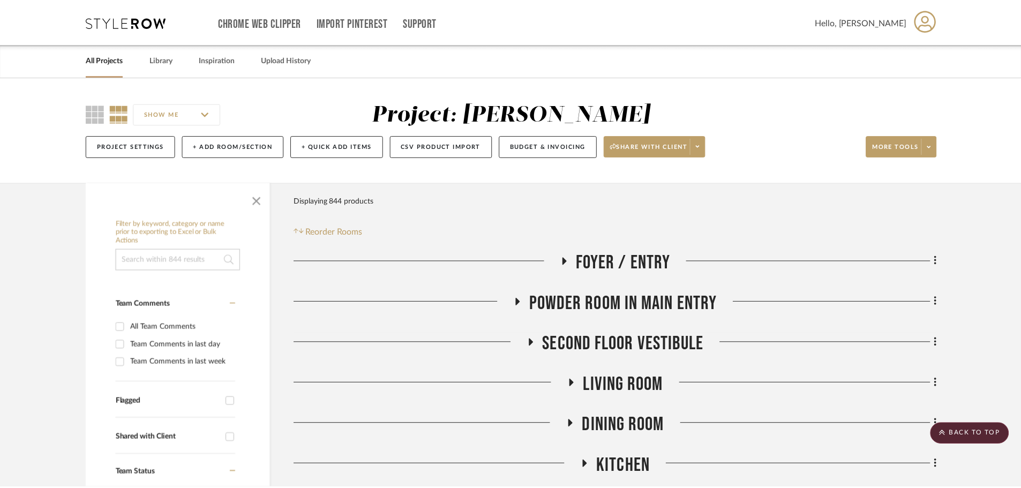
scroll to position [1826, 0]
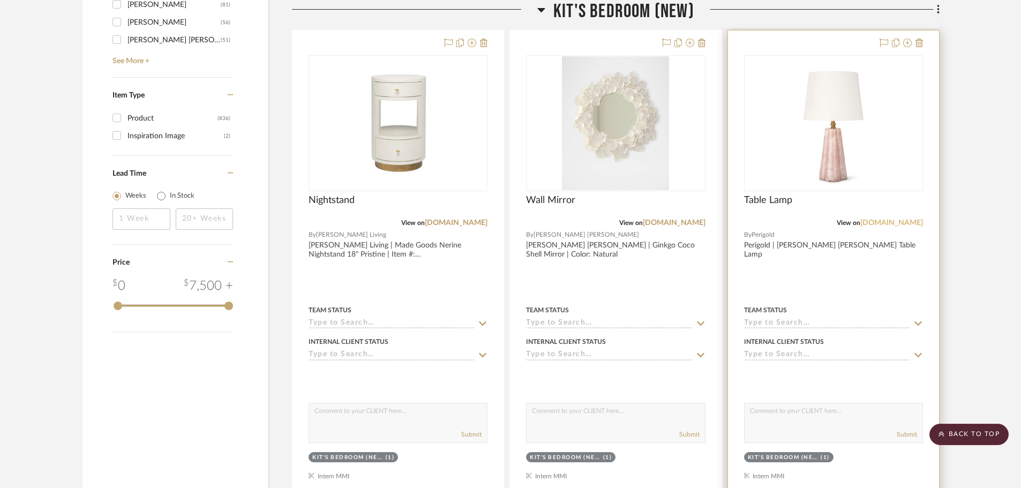
click at [904, 220] on link "[DOMAIN_NAME]" at bounding box center [892, 223] width 63 height 8
click at [860, 274] on div at bounding box center [833, 265] width 211 height 469
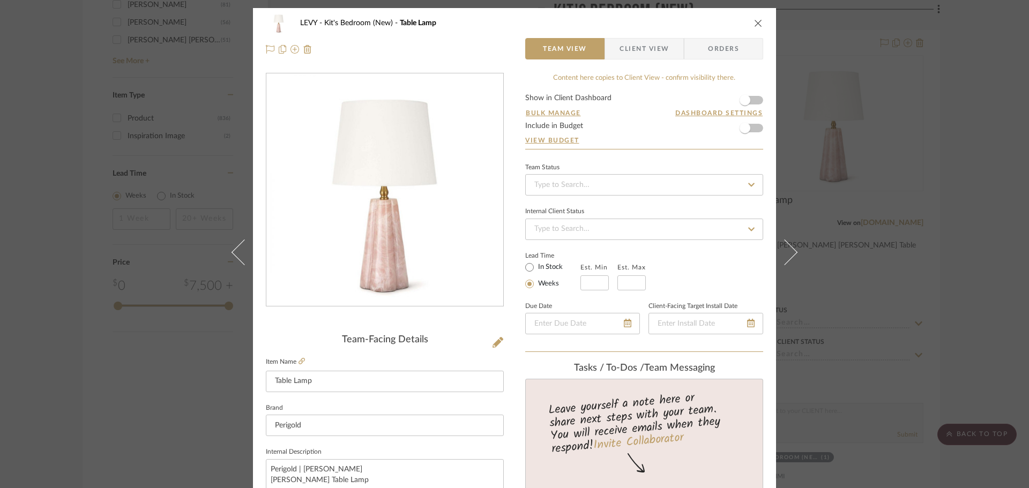
click at [649, 27] on div "LEVY Kit's Bedroom (New) Table Lamp" at bounding box center [514, 22] width 497 height 21
click at [650, 41] on span "Client View" at bounding box center [643, 48] width 49 height 21
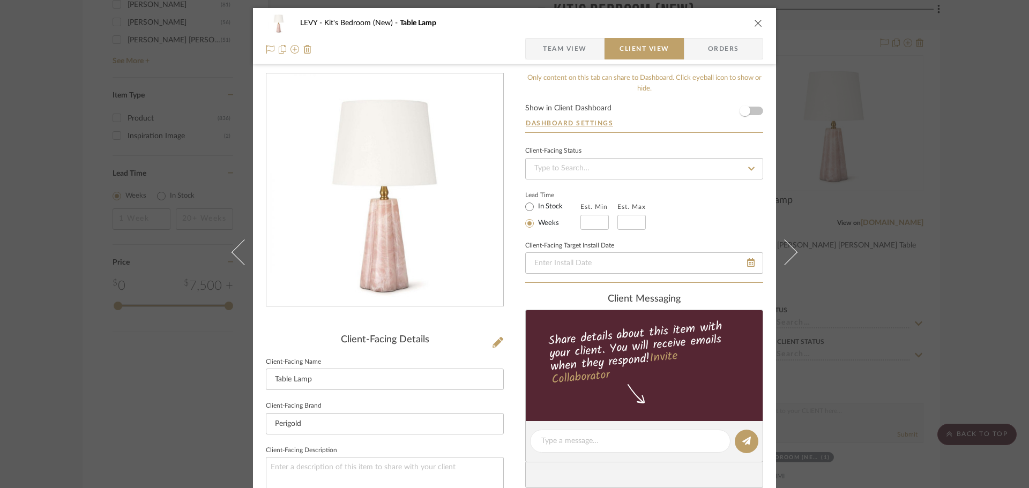
scroll to position [375, 0]
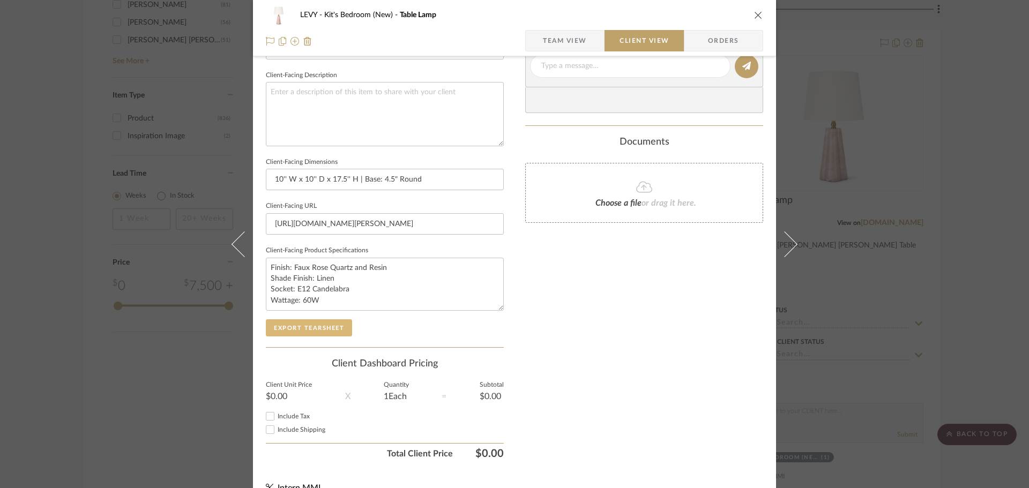
click at [323, 334] on button "Export Tearsheet" at bounding box center [309, 327] width 86 height 17
click at [968, 298] on div "LEVY Kit's Bedroom (New) Table Lamp Team View Client View Orders Client-Facing …" at bounding box center [514, 244] width 1029 height 488
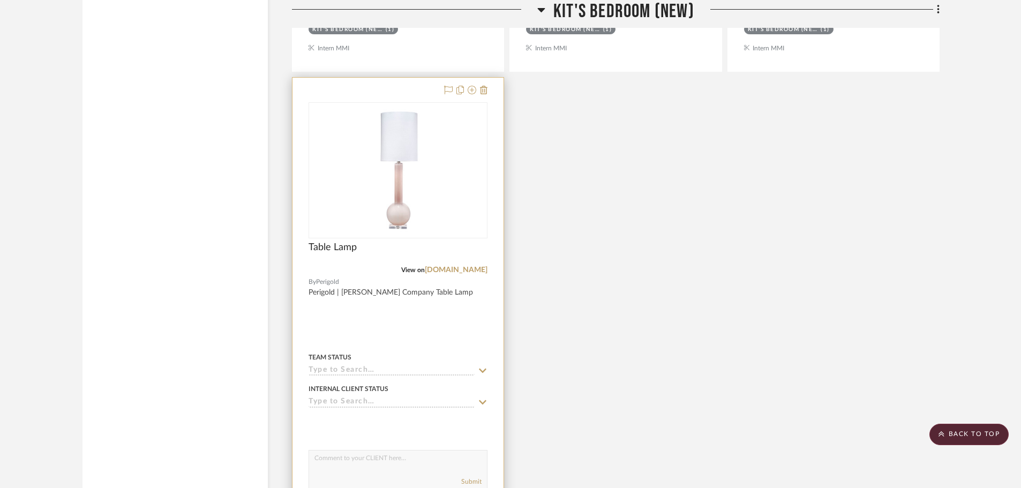
scroll to position [2254, 0]
click at [455, 317] on div at bounding box center [398, 311] width 211 height 469
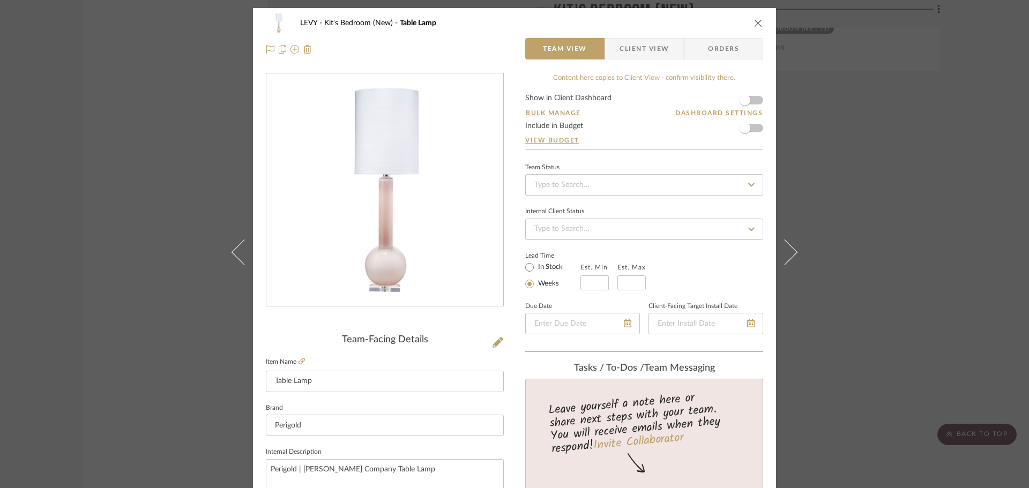
click at [652, 43] on span "Client View" at bounding box center [643, 48] width 49 height 21
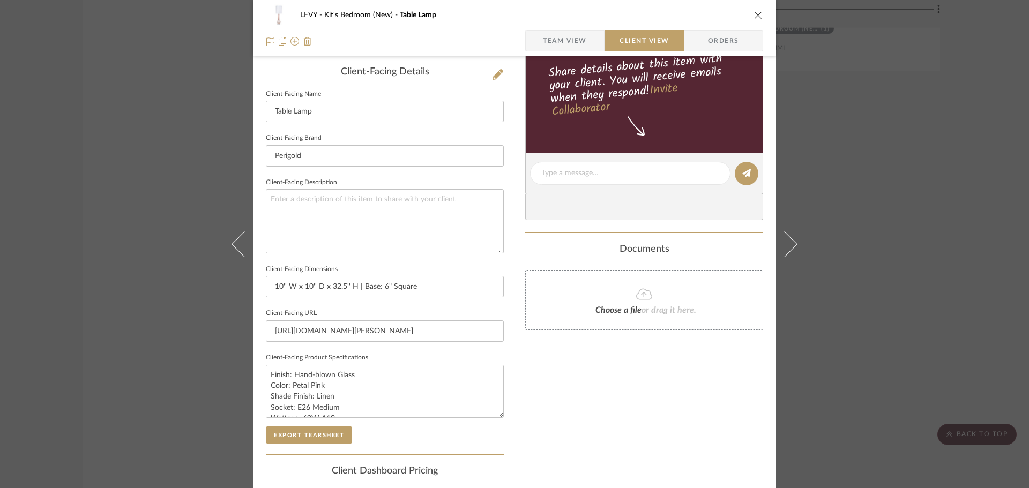
scroll to position [394, 0]
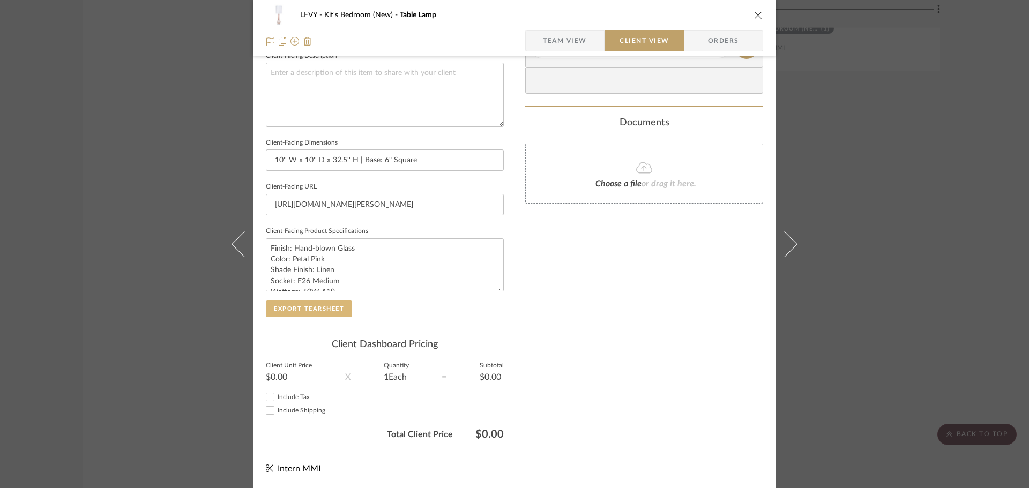
click at [294, 310] on button "Export Tearsheet" at bounding box center [309, 308] width 86 height 17
